Goal: Information Seeking & Learning: Learn about a topic

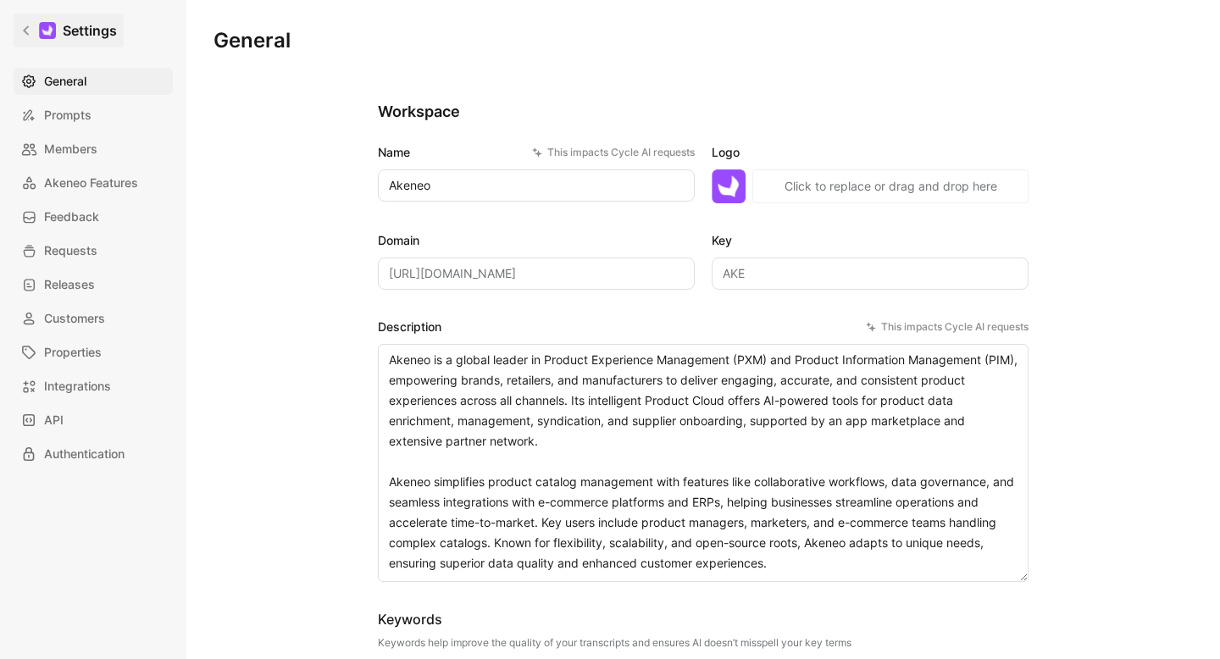
click at [23, 28] on icon at bounding box center [26, 31] width 12 height 12
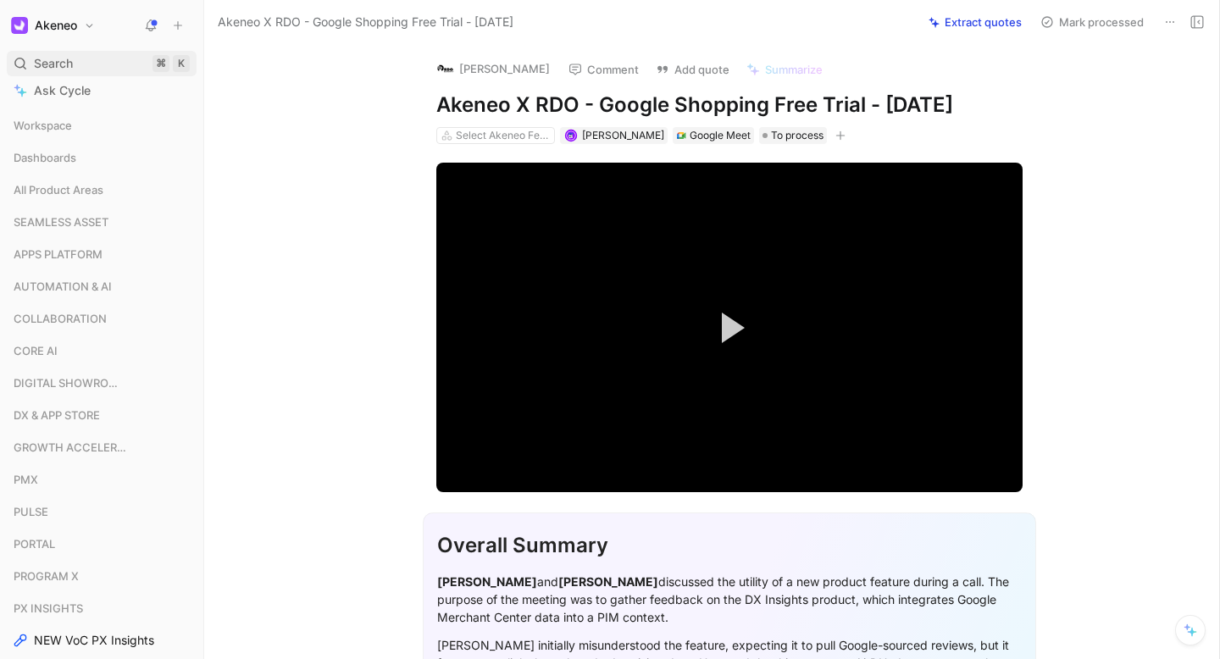
click at [36, 64] on span "Search" at bounding box center [53, 63] width 39 height 20
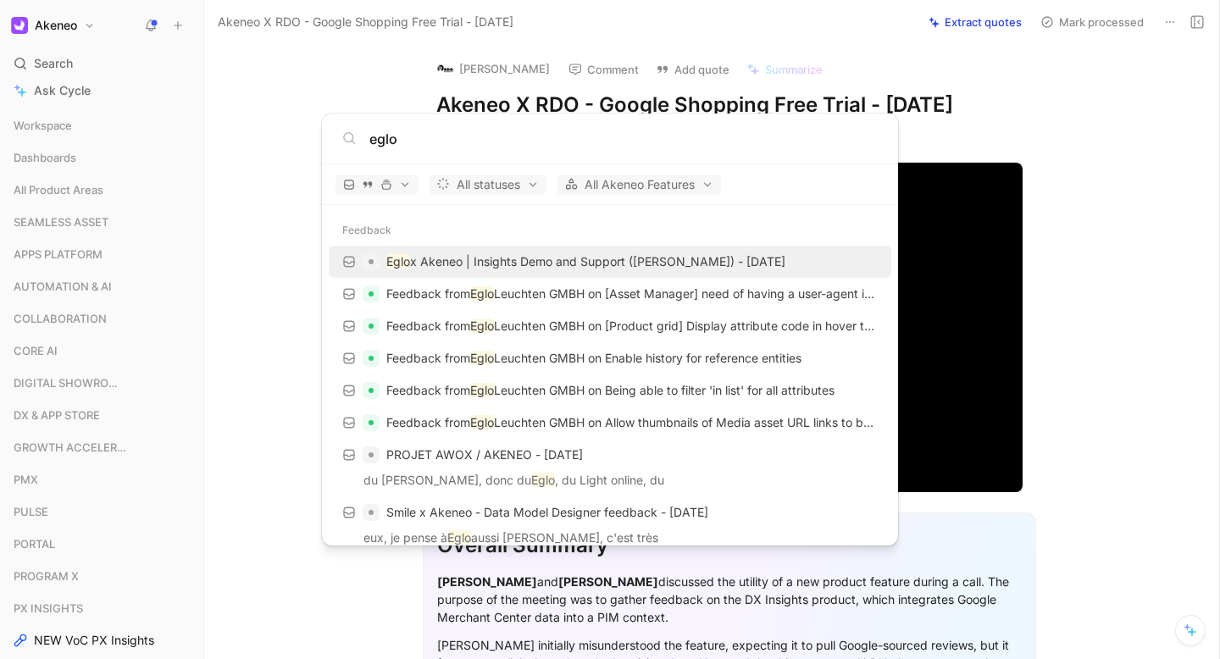
type input "eglo"
click at [480, 258] on p "Eglo x Akeneo | Insights Demo and Support ([PERSON_NAME]) - [DATE]" at bounding box center [585, 262] width 399 height 20
